Goal: Check status

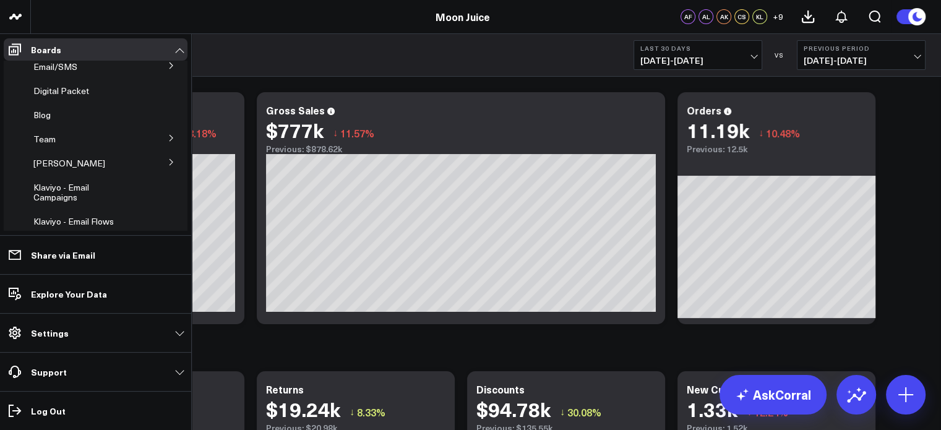
scroll to position [124, 0]
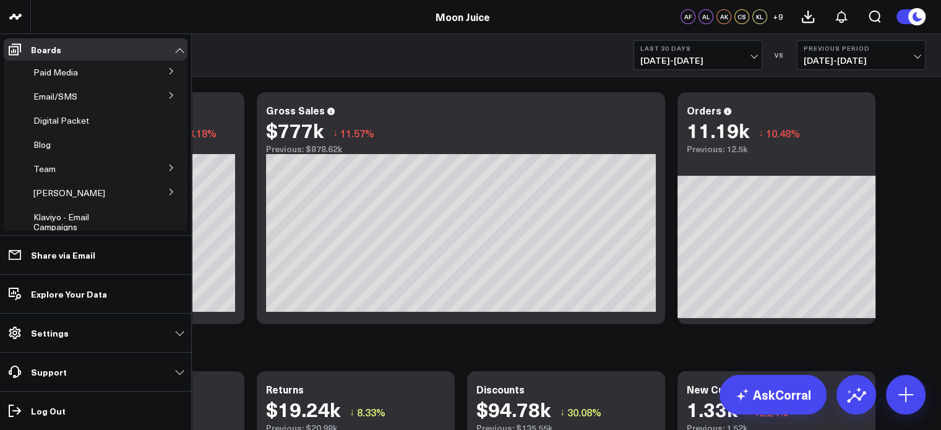
click at [168, 166] on icon at bounding box center [171, 167] width 7 height 7
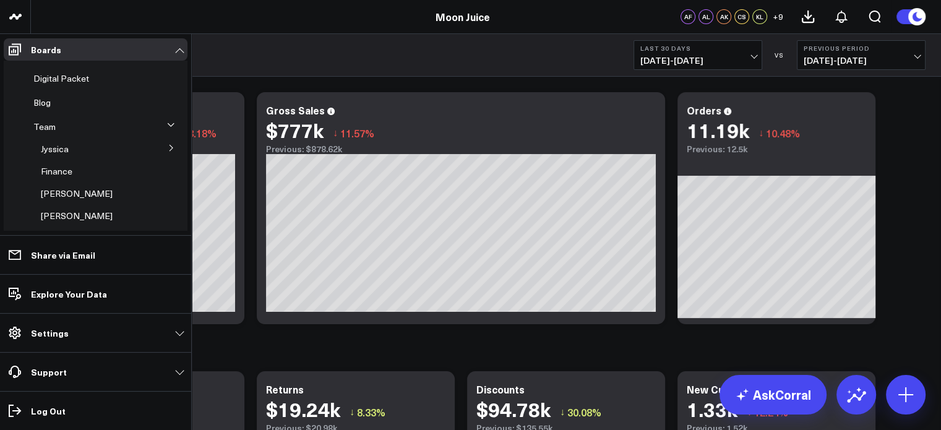
scroll to position [186, 0]
click at [168, 128] on icon at bounding box center [171, 127] width 7 height 7
click at [62, 150] on span "Amazon" at bounding box center [64, 151] width 32 height 12
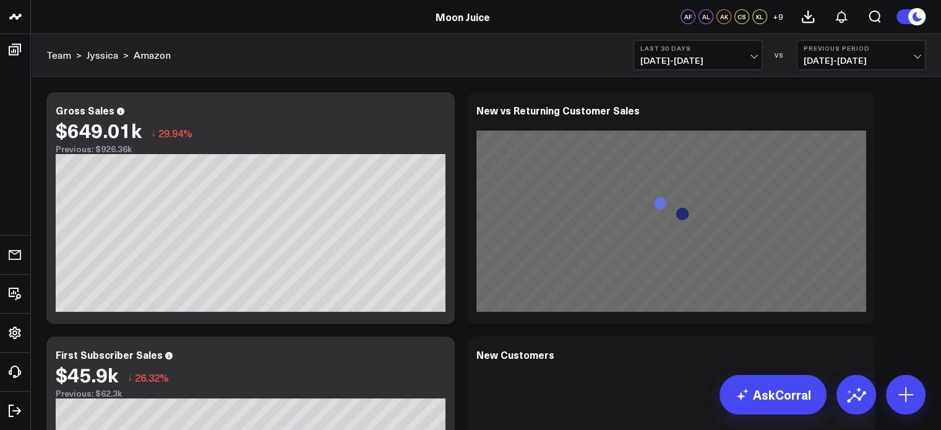
click at [731, 60] on span "[DATE] - [DATE]" at bounding box center [697, 61] width 115 height 10
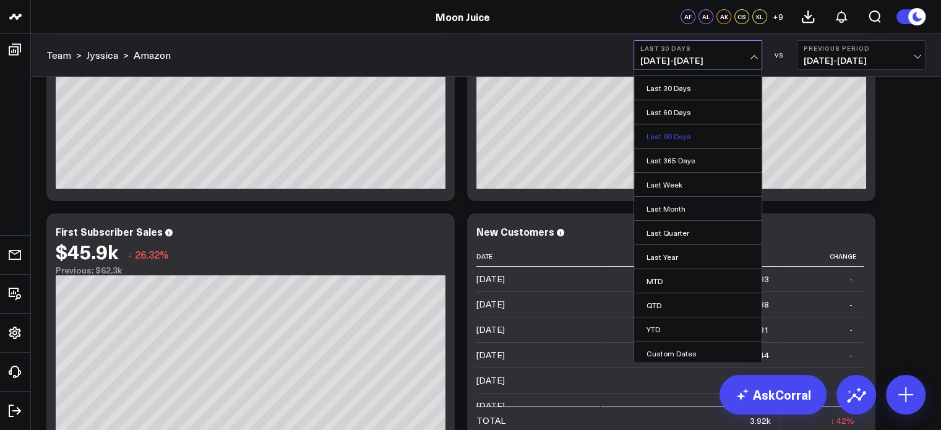
scroll to position [124, 0]
click at [668, 275] on link "MTD" at bounding box center [697, 281] width 127 height 24
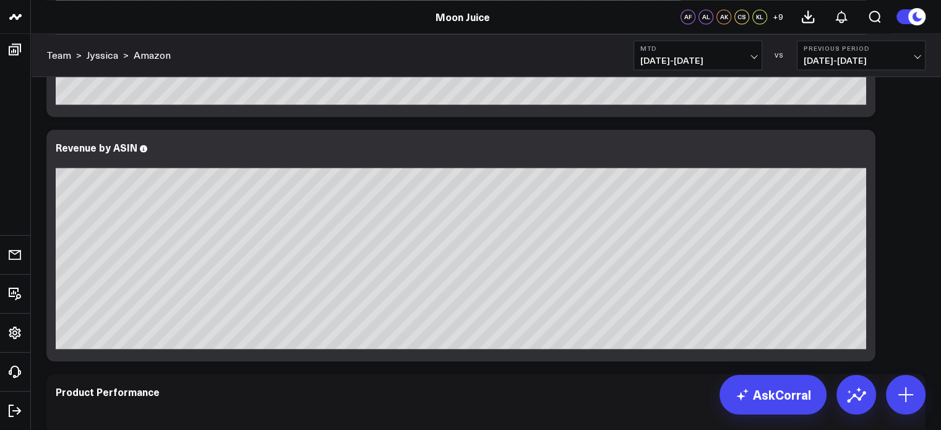
scroll to position [2042, 0]
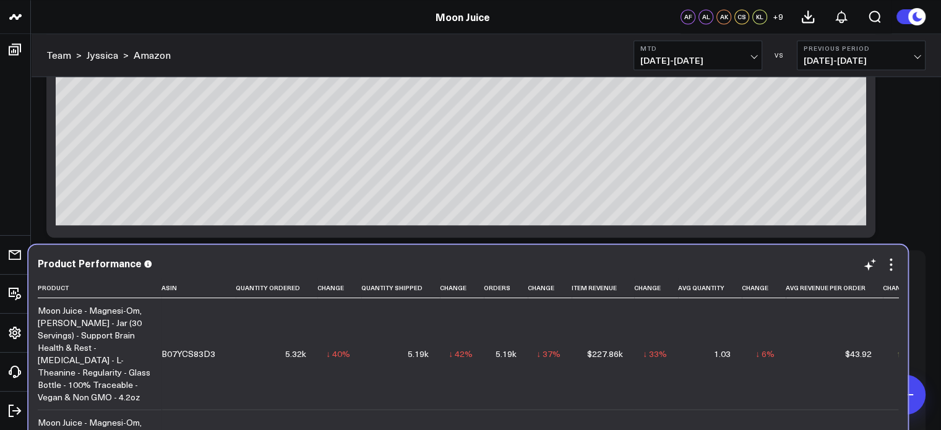
drag, startPoint x: 211, startPoint y: 361, endPoint x: 202, endPoint y: 353, distance: 11.4
click at [202, 353] on td "B07YCS83D3" at bounding box center [199, 353] width 74 height 111
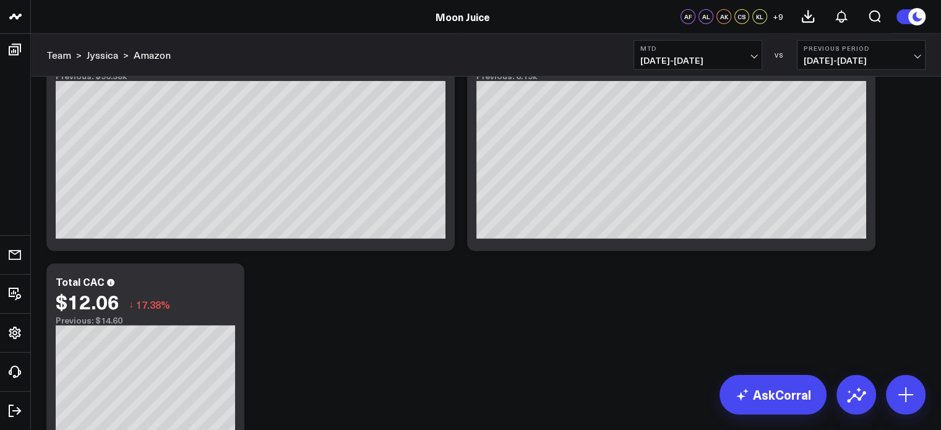
scroll to position [3218, 0]
